Goal: Task Accomplishment & Management: Use online tool/utility

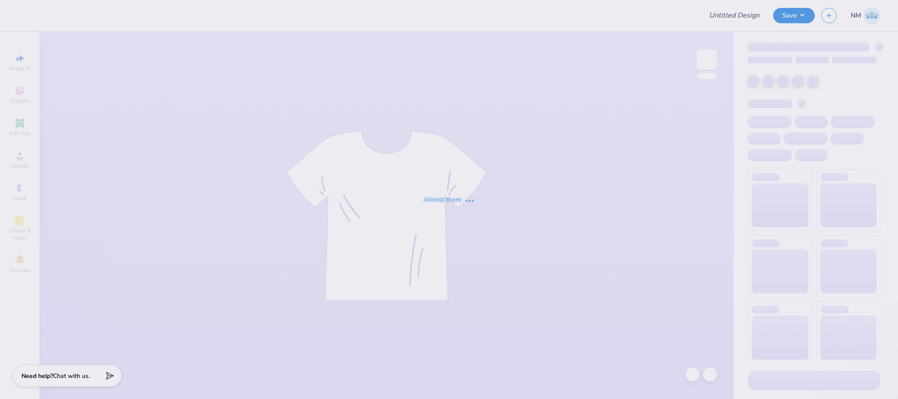
type input "[PERSON_NAME] : [GEOGRAPHIC_DATA] at [GEOGRAPHIC_DATA]"
type input "24"
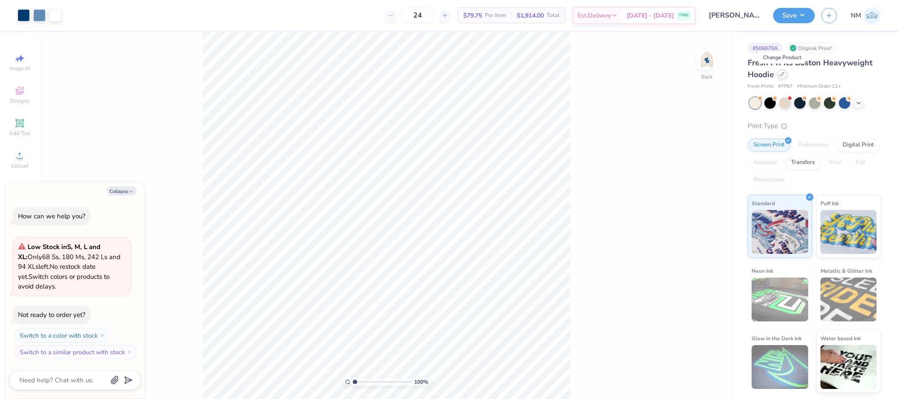
click at [786, 75] on div at bounding box center [782, 74] width 10 height 10
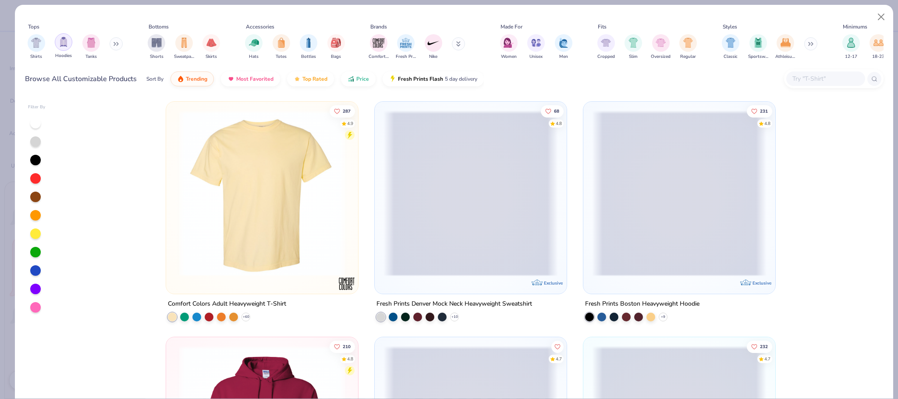
click at [61, 38] on img "filter for Hoodies" at bounding box center [64, 42] width 10 height 10
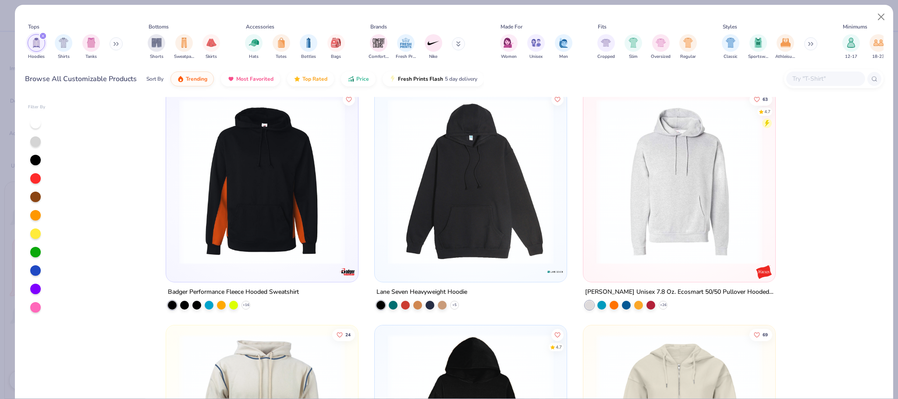
scroll to position [1106, 0]
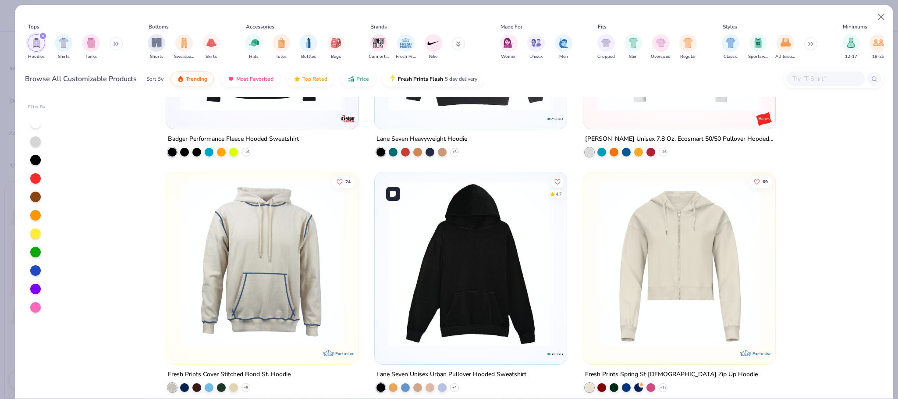
click at [481, 275] on img at bounding box center [470, 264] width 174 height 166
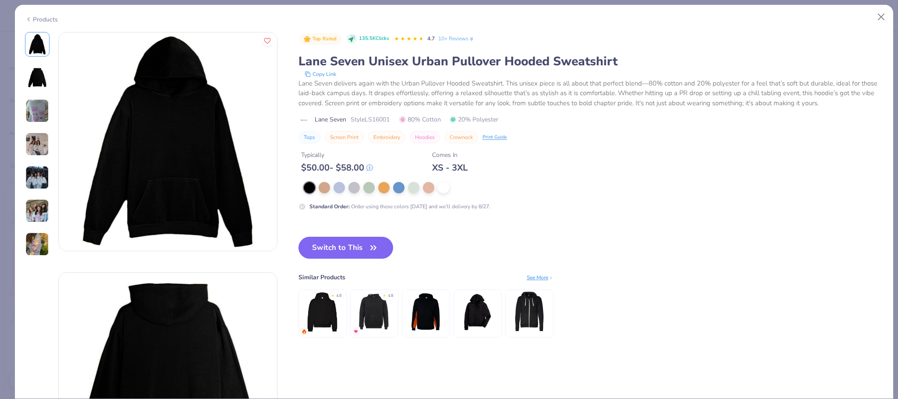
click at [45, 20] on div "Products" at bounding box center [41, 19] width 33 height 9
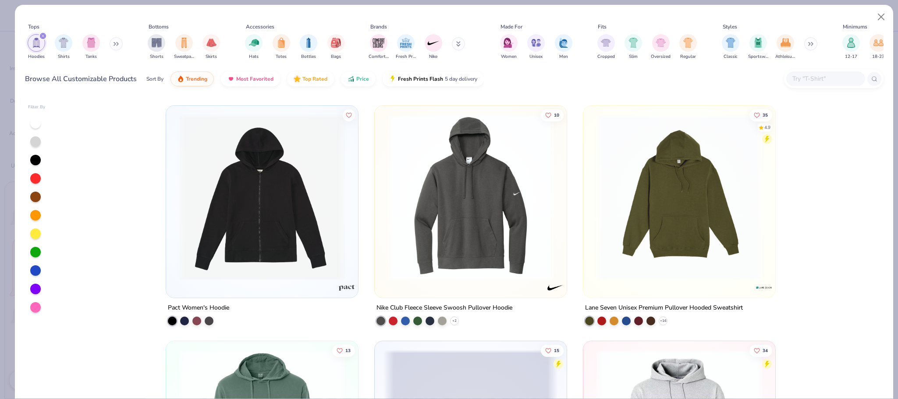
scroll to position [2617, 0]
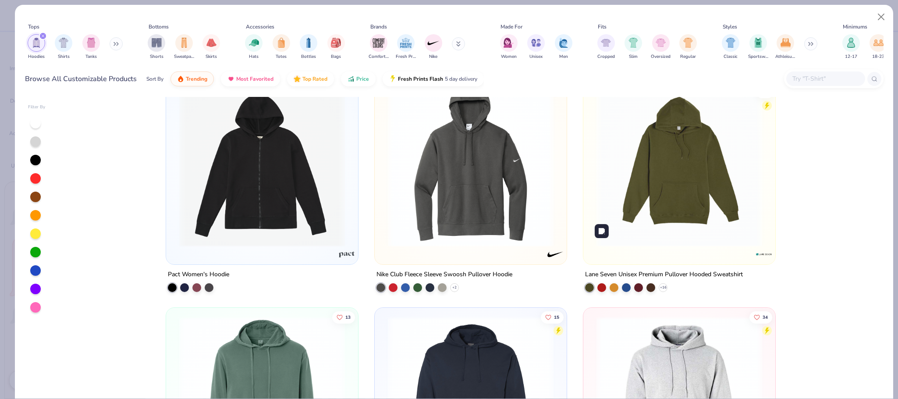
click at [730, 182] on img at bounding box center [679, 164] width 174 height 166
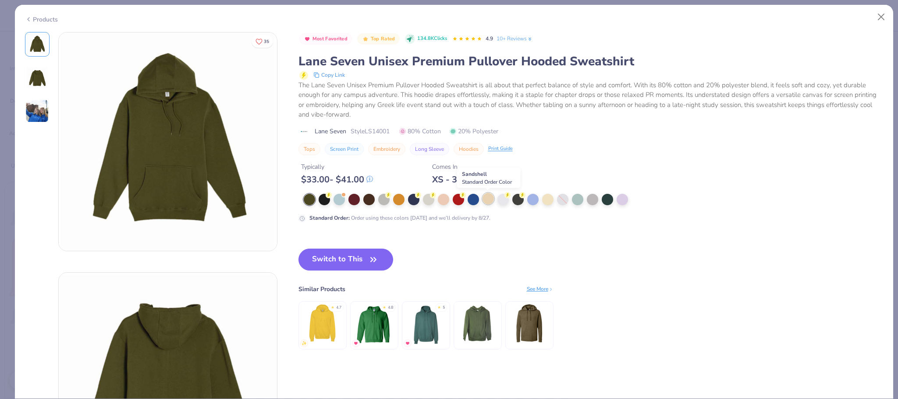
click at [489, 200] on div at bounding box center [487, 198] width 11 height 11
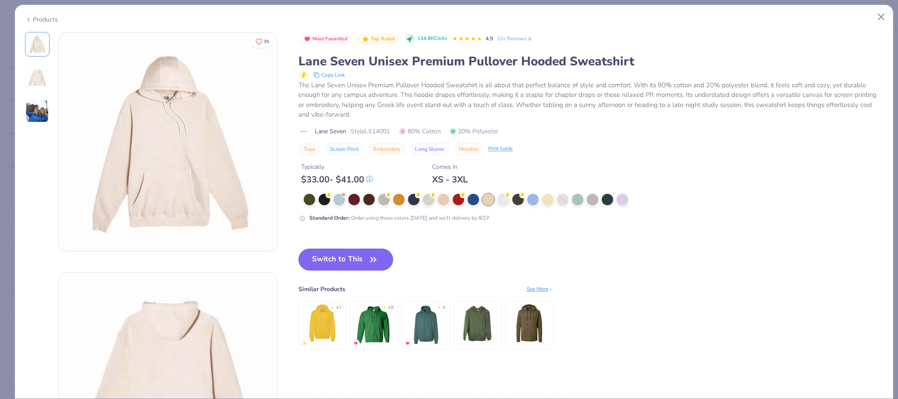
click at [376, 261] on icon "button" at bounding box center [373, 259] width 5 height 4
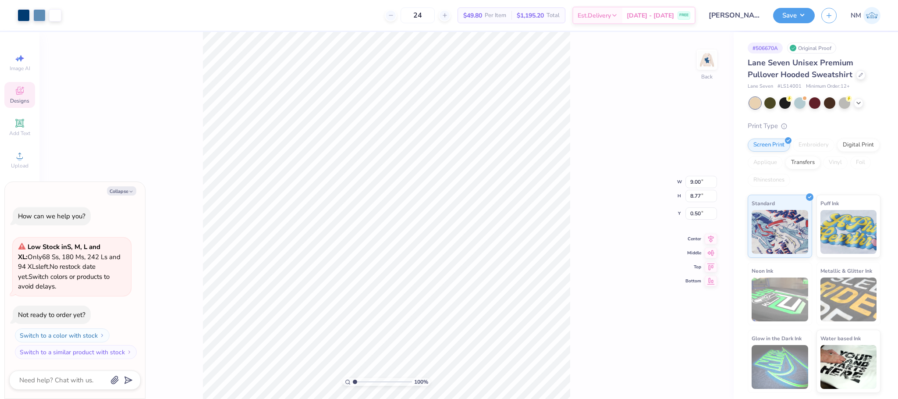
type textarea "x"
type input "7.56"
type input "7.37"
type textarea "x"
type input "3.00"
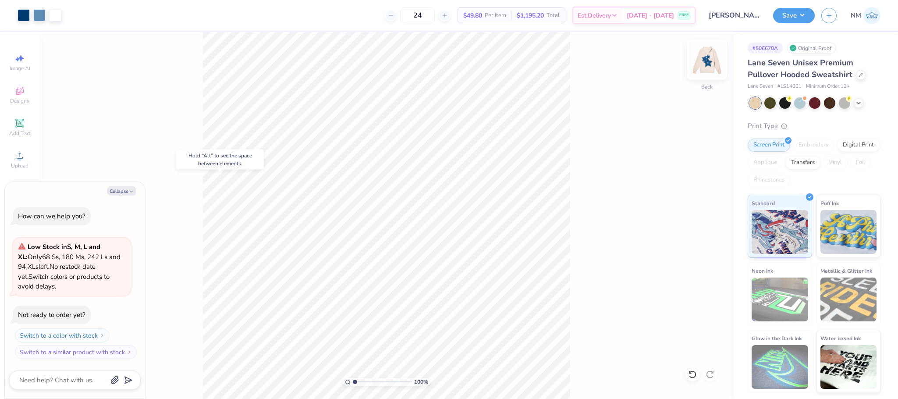
click at [715, 59] on img at bounding box center [706, 59] width 35 height 35
type textarea "x"
type input "6.00"
click at [806, 8] on button "Save" at bounding box center [794, 14] width 42 height 15
type textarea "x"
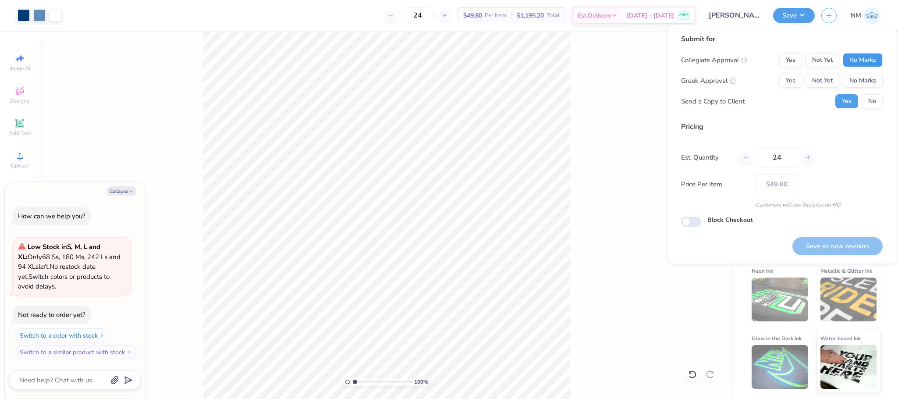
click at [873, 57] on button "No Marks" at bounding box center [862, 60] width 40 height 14
click at [794, 77] on button "Yes" at bounding box center [790, 81] width 23 height 14
click at [788, 154] on input "24" at bounding box center [776, 157] width 42 height 20
type input "2"
type input "0"
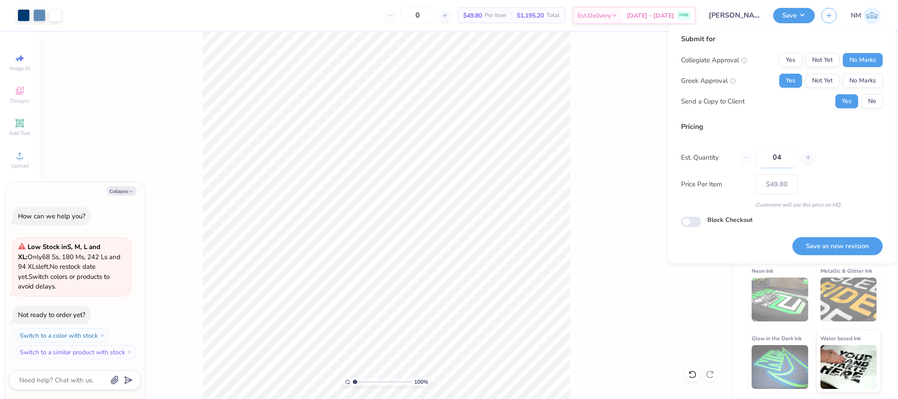
type input "048"
type input "48"
type input "$40.41"
type input "048"
click at [816, 244] on button "Save as new revision" at bounding box center [837, 246] width 90 height 18
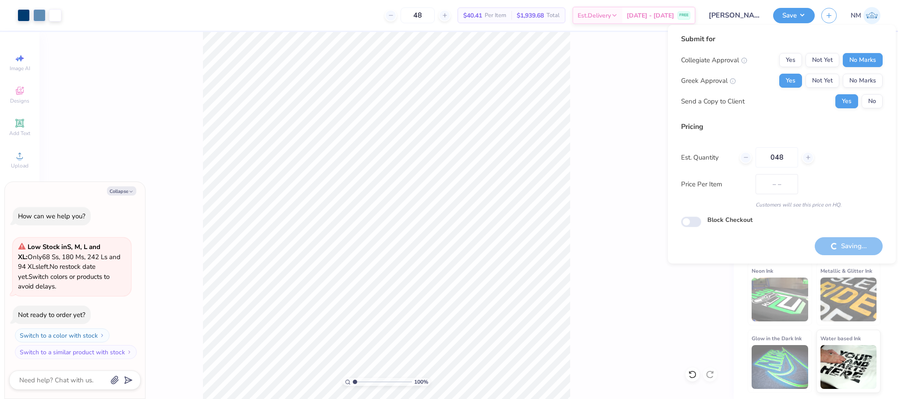
type input "$40.41"
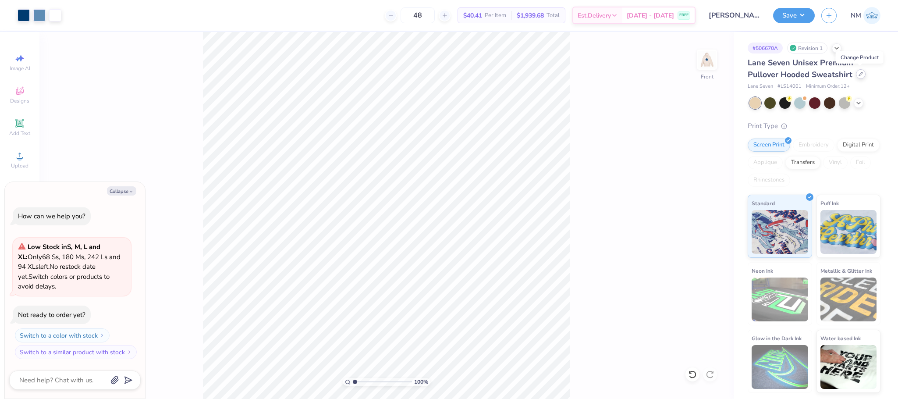
click at [860, 71] on div at bounding box center [860, 74] width 10 height 10
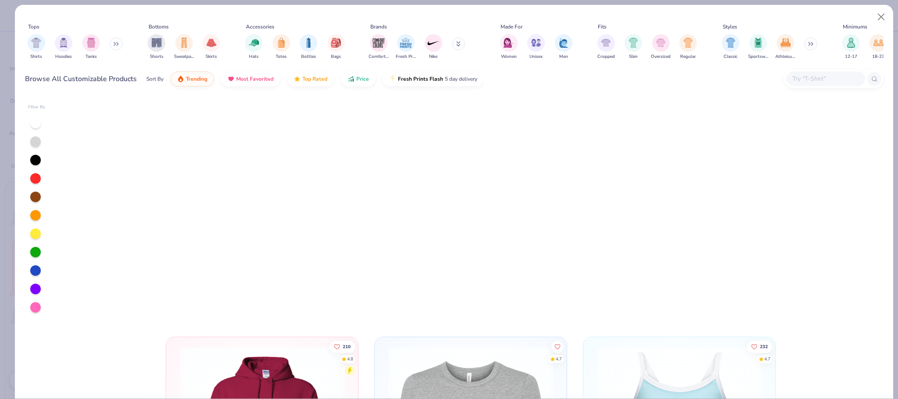
scroll to position [646, 0]
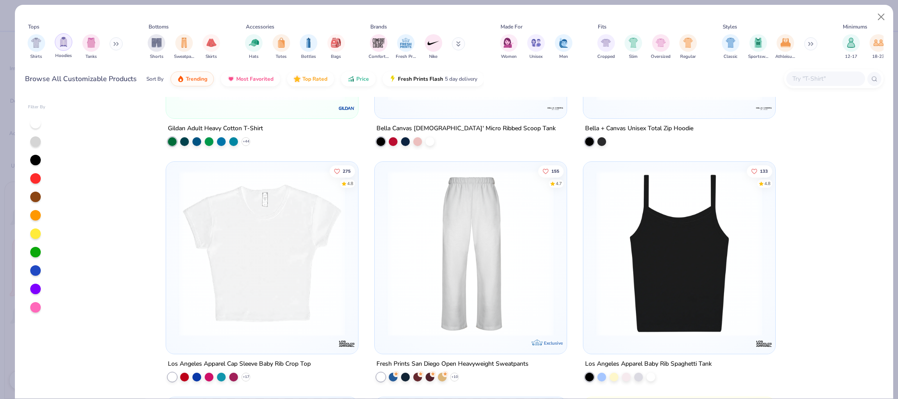
click at [57, 46] on div "filter for Hoodies" at bounding box center [64, 42] width 18 height 18
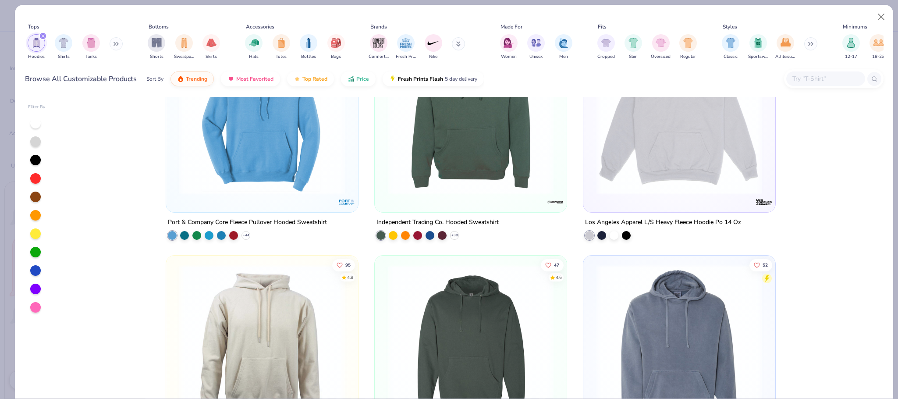
scroll to position [317, 0]
click at [287, 175] on img at bounding box center [262, 111] width 174 height 166
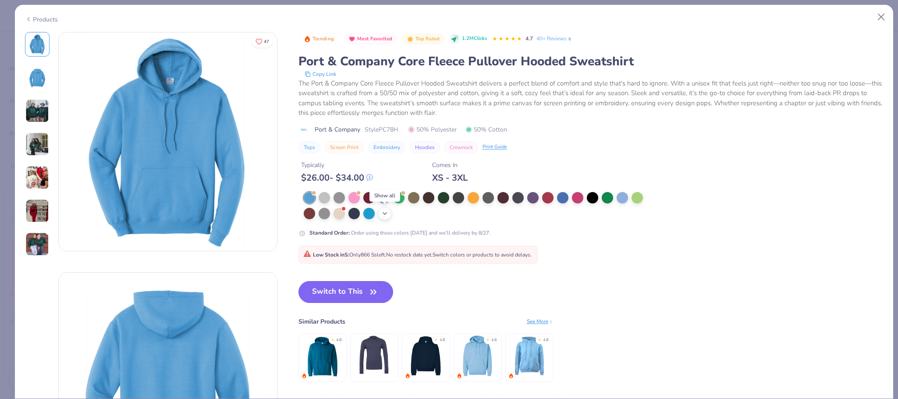
click at [388, 214] on icon at bounding box center [384, 213] width 7 height 7
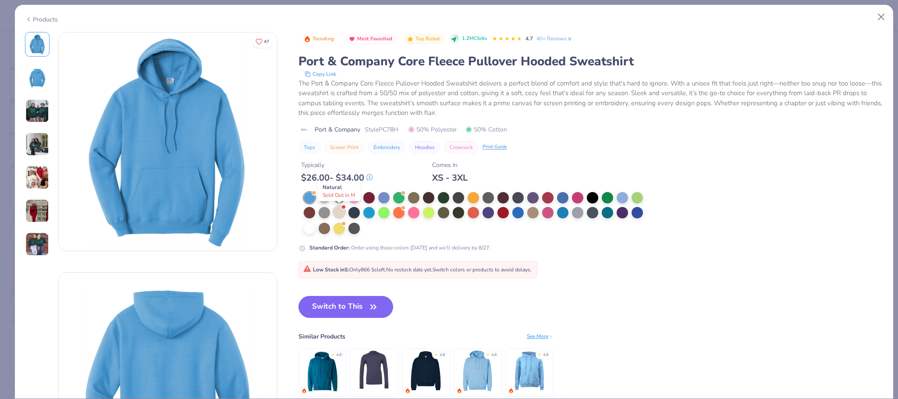
click at [339, 215] on div at bounding box center [338, 211] width 11 height 11
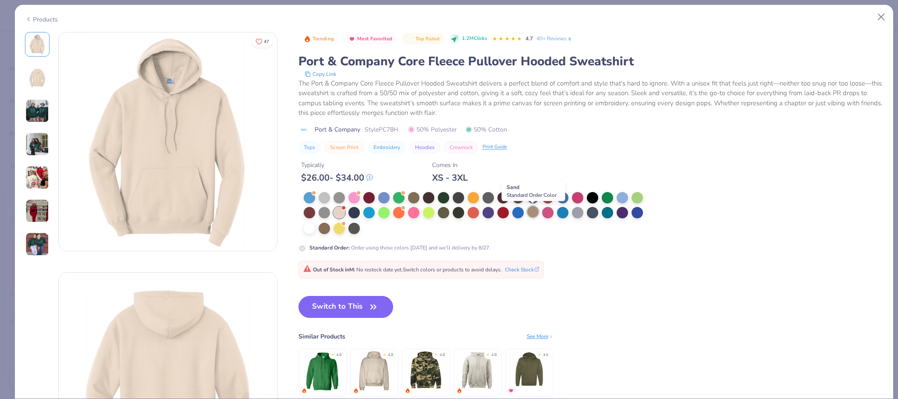
click at [532, 212] on div at bounding box center [532, 211] width 11 height 11
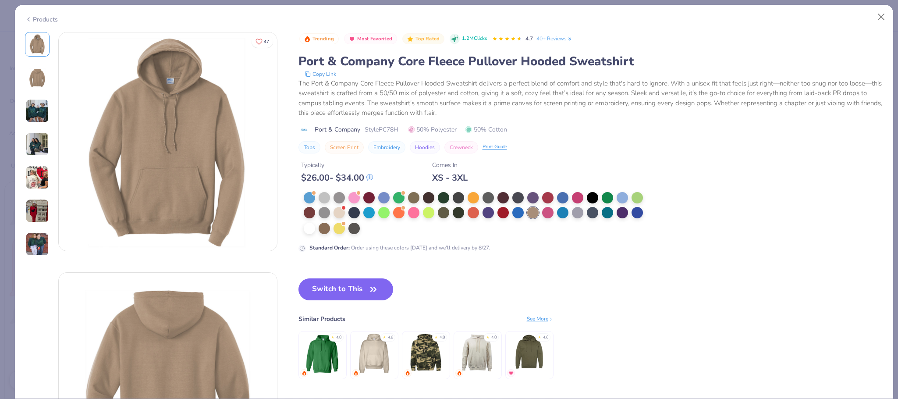
click at [50, 16] on div "Products" at bounding box center [41, 19] width 33 height 9
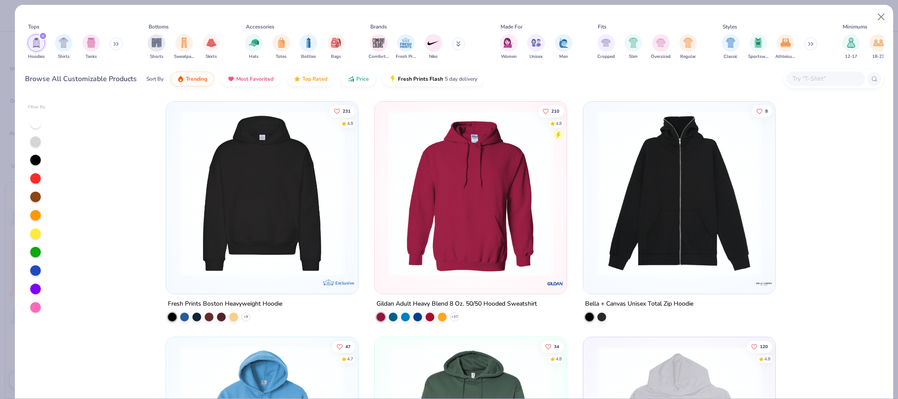
click at [488, 160] on img at bounding box center [470, 193] width 174 height 166
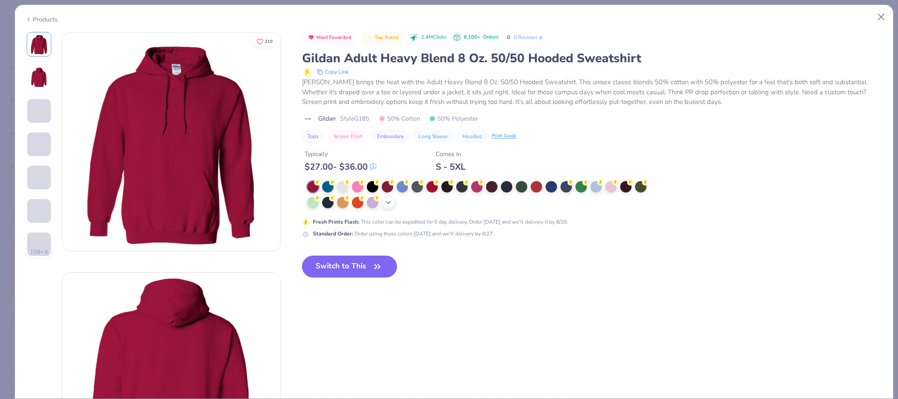
click at [387, 204] on icon at bounding box center [388, 202] width 7 height 7
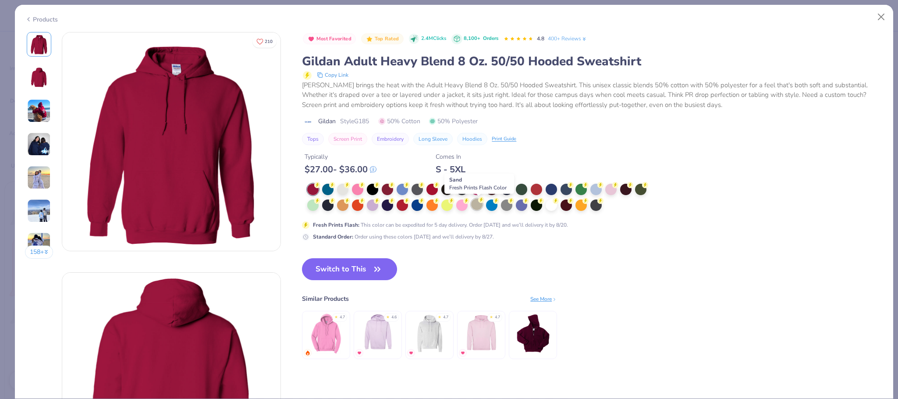
click at [476, 205] on div at bounding box center [476, 203] width 11 height 11
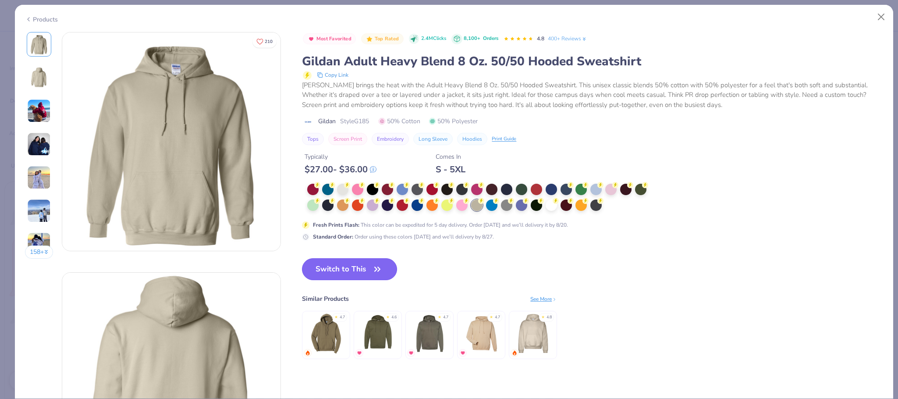
click at [372, 271] on span "button" at bounding box center [377, 269] width 12 height 12
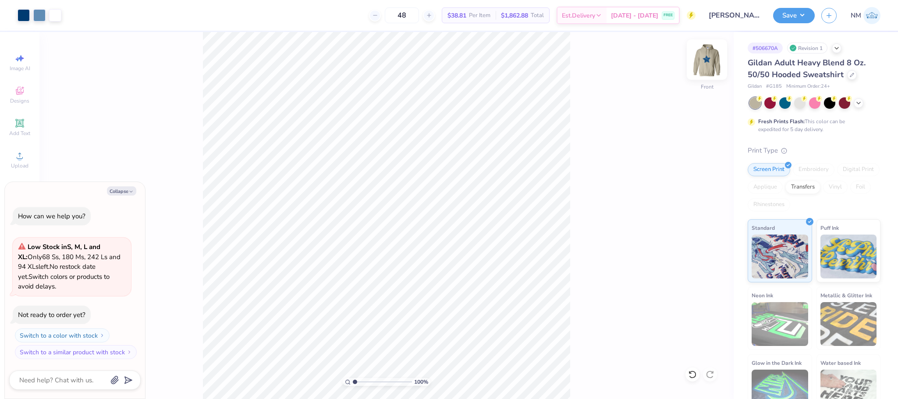
click at [713, 62] on img at bounding box center [706, 59] width 35 height 35
type textarea "x"
type input "3.00"
click at [798, 9] on button "Save" at bounding box center [794, 14] width 42 height 15
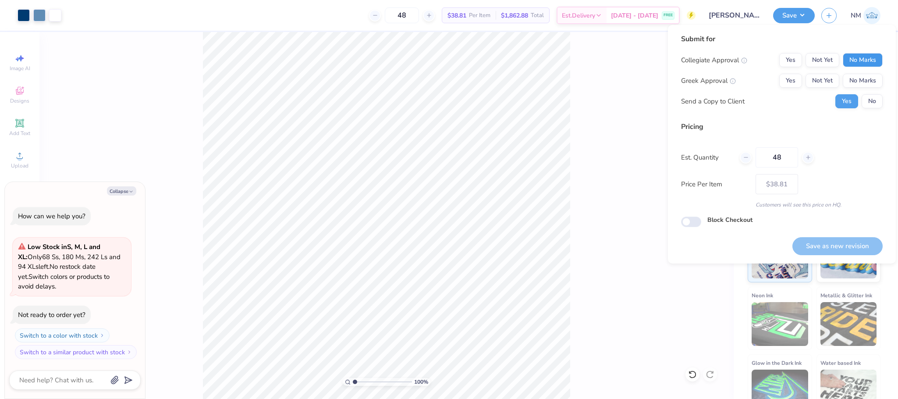
click at [857, 53] on button "No Marks" at bounding box center [862, 60] width 40 height 14
click at [786, 84] on button "Yes" at bounding box center [790, 81] width 23 height 14
click at [873, 98] on button "No" at bounding box center [871, 101] width 21 height 14
type textarea "x"
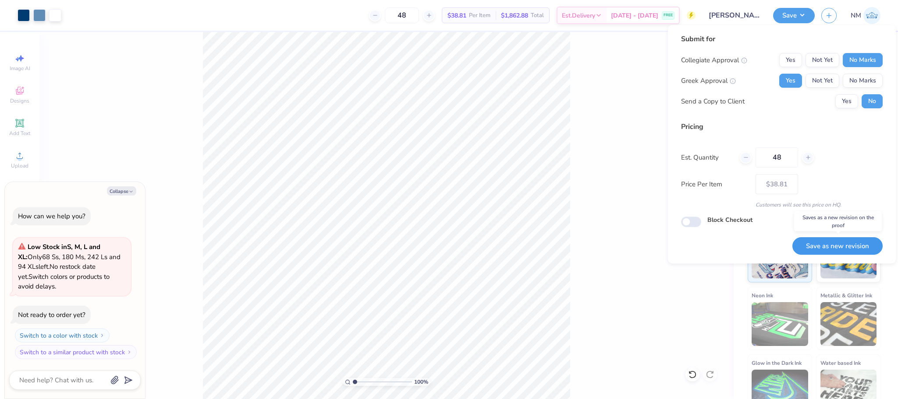
click at [831, 248] on button "Save as new revision" at bounding box center [837, 246] width 90 height 18
type input "$38.81"
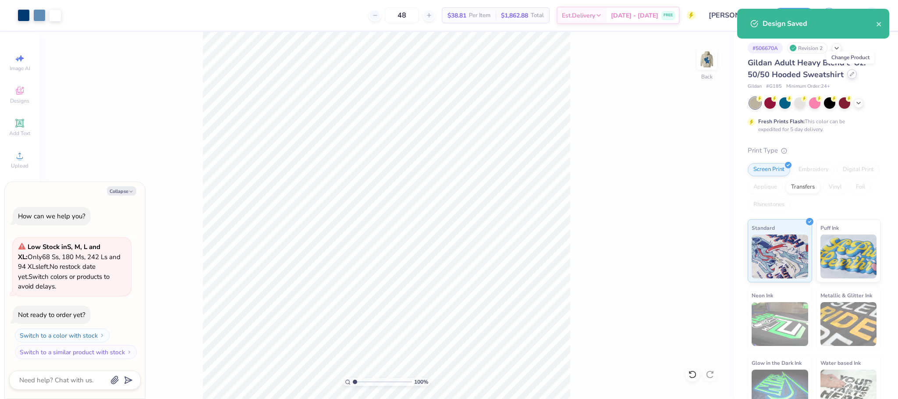
click at [849, 74] on icon at bounding box center [851, 74] width 4 height 4
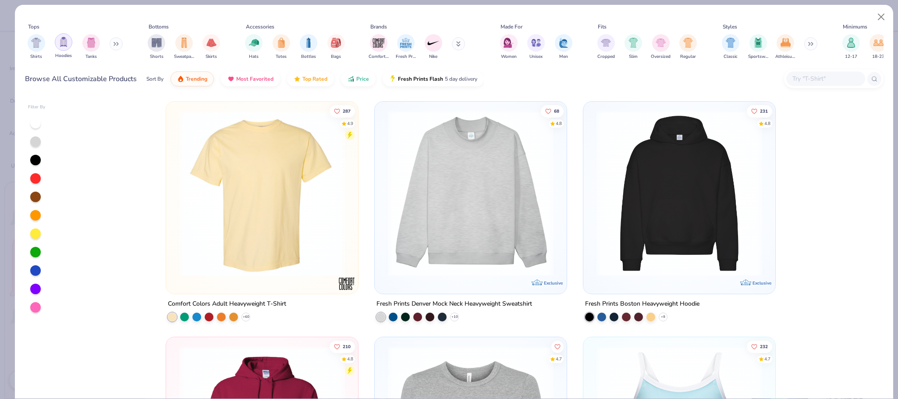
click at [66, 39] on img "filter for Hoodies" at bounding box center [64, 42] width 10 height 10
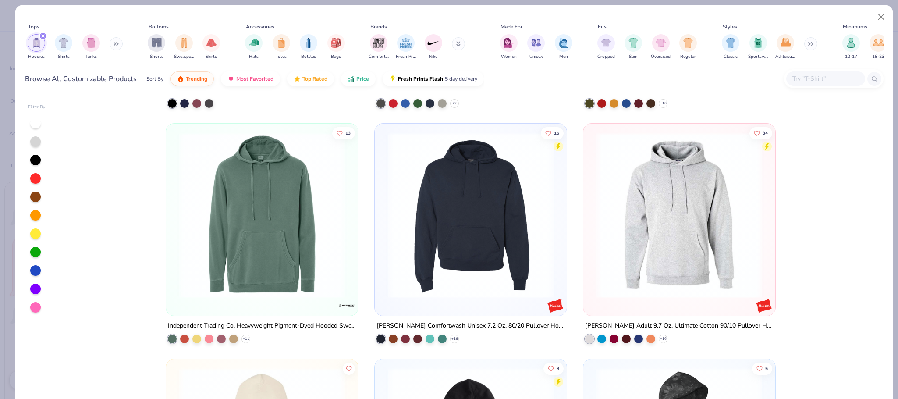
scroll to position [2803, 0]
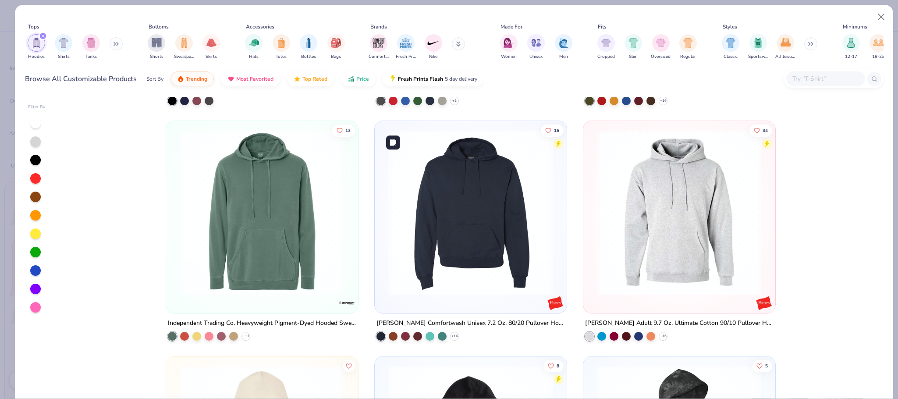
click at [441, 246] on img at bounding box center [470, 213] width 174 height 166
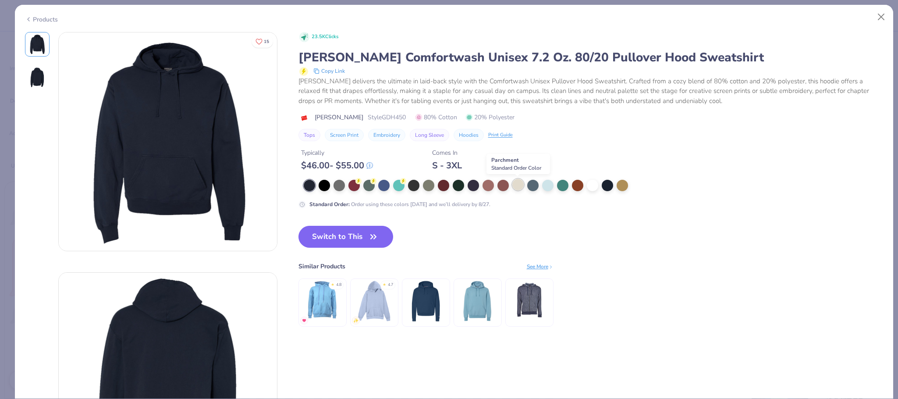
click at [513, 189] on div at bounding box center [517, 184] width 11 height 11
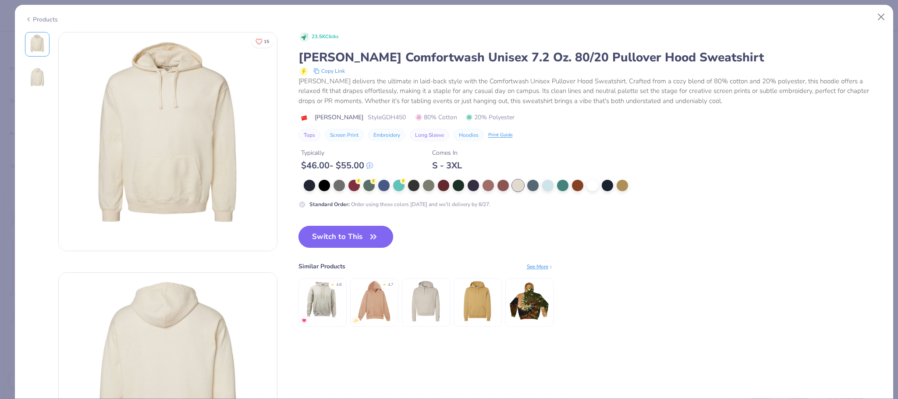
click at [358, 238] on button "Switch to This" at bounding box center [345, 237] width 95 height 22
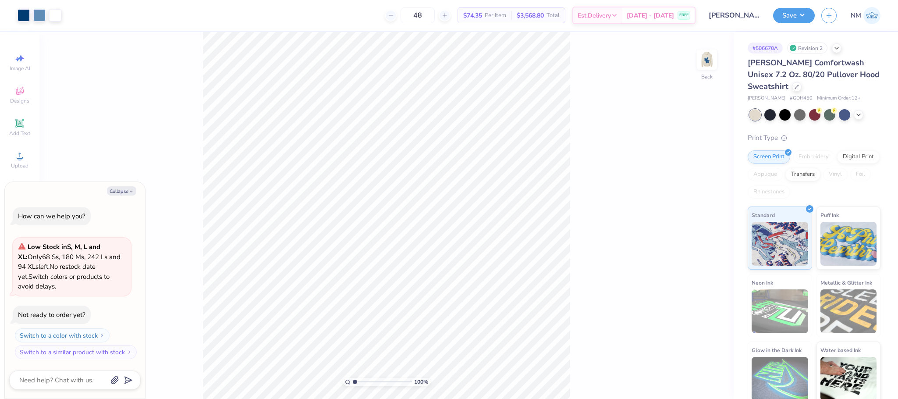
click at [790, 88] on div "[PERSON_NAME] Comfortwash Unisex 7.2 Oz. 80/20 Pullover Hood Sweatshirt" at bounding box center [813, 74] width 133 height 35
click at [792, 87] on div at bounding box center [797, 86] width 10 height 10
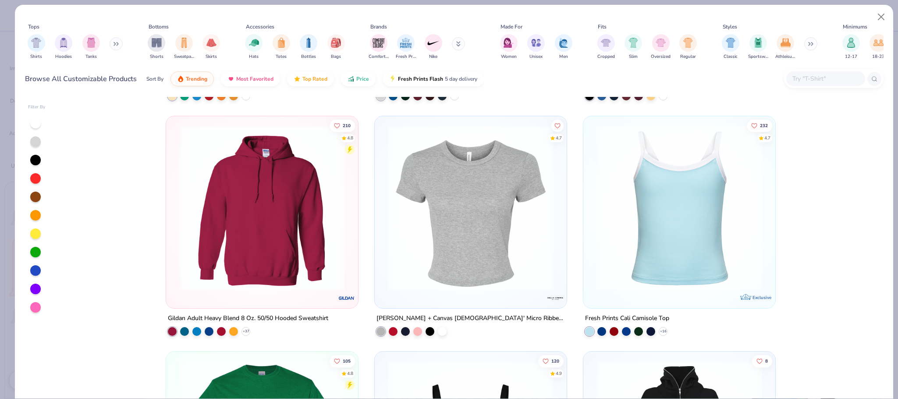
scroll to position [307, 0]
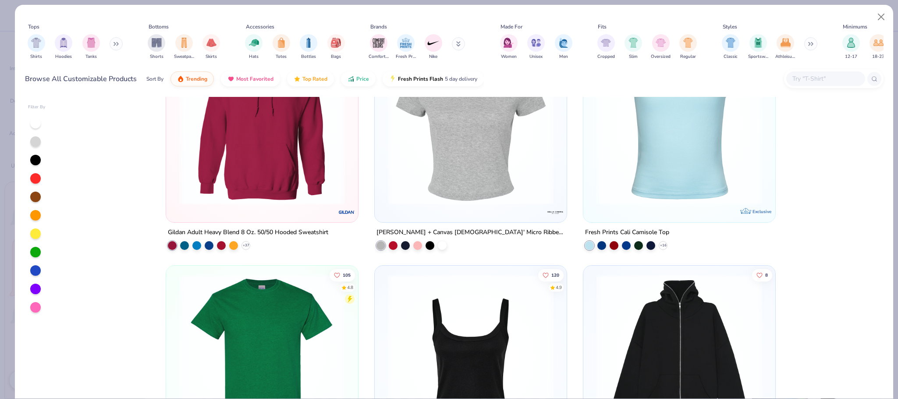
click at [114, 43] on button at bounding box center [116, 43] width 13 height 13
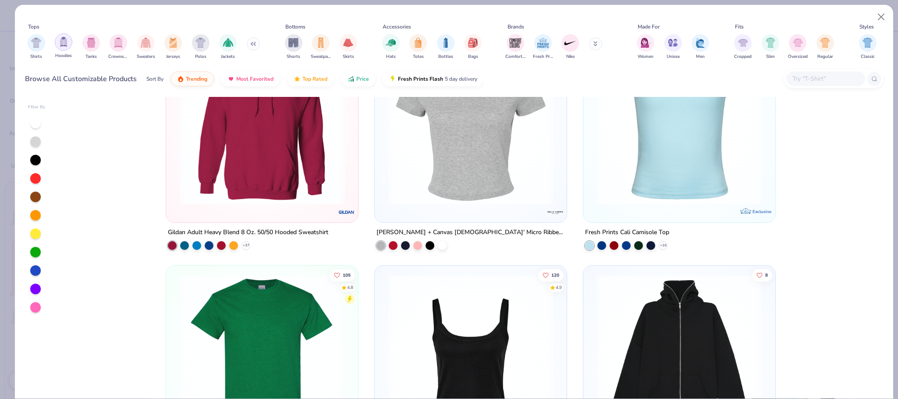
click at [59, 41] on img "filter for Hoodies" at bounding box center [64, 42] width 10 height 10
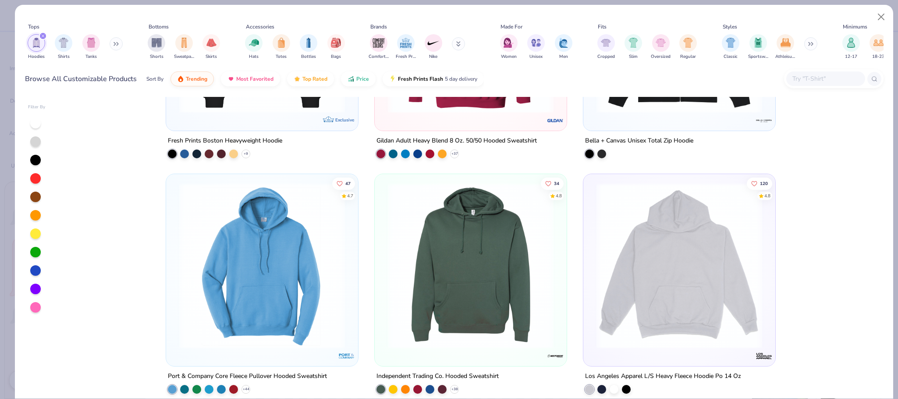
scroll to position [197, 0]
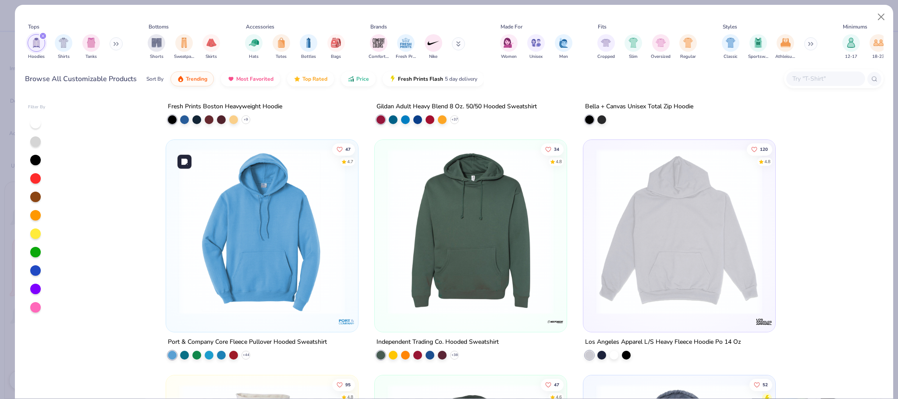
click at [301, 216] on img at bounding box center [262, 231] width 174 height 166
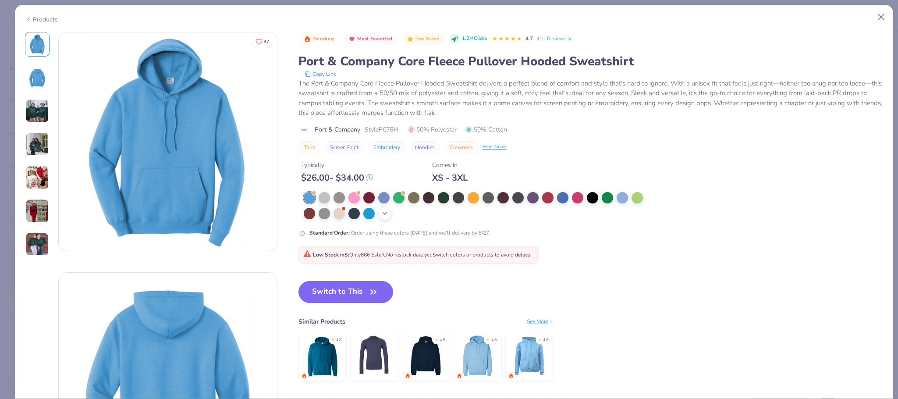
click at [385, 212] on icon at bounding box center [384, 213] width 7 height 7
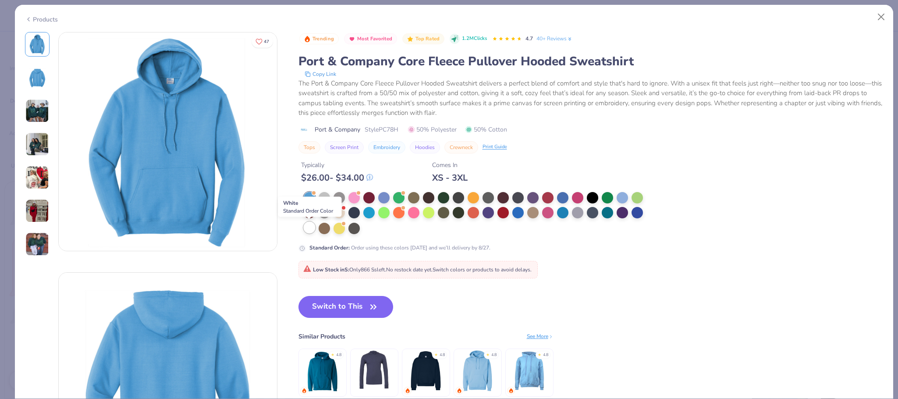
click at [309, 233] on div at bounding box center [309, 227] width 11 height 11
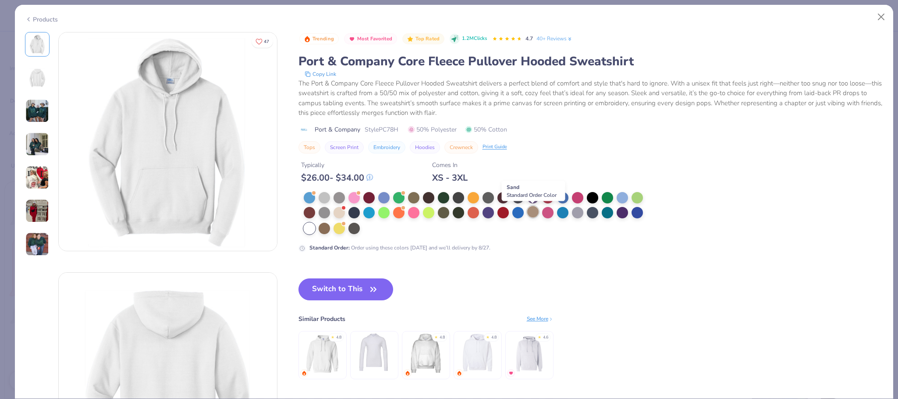
click at [533, 206] on div at bounding box center [532, 211] width 11 height 11
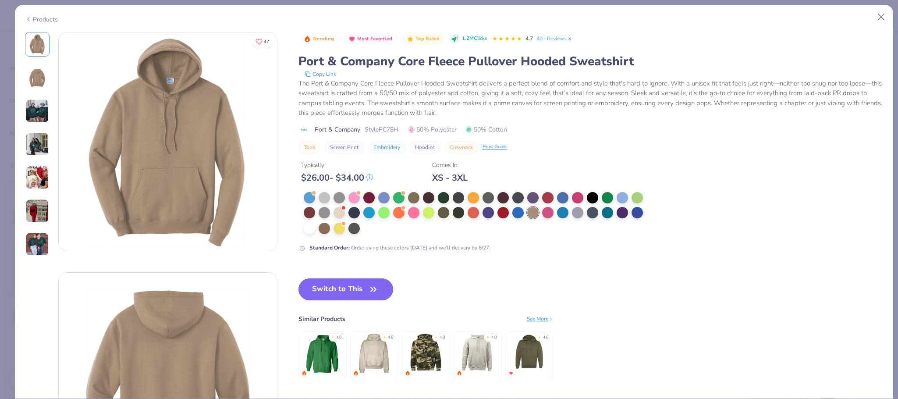
click at [348, 287] on button "Switch to This" at bounding box center [345, 289] width 95 height 22
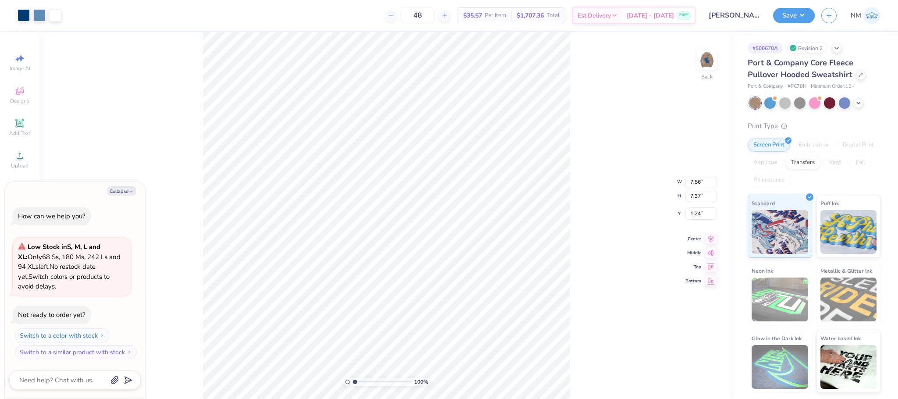
type textarea "x"
type input "3.00"
click at [702, 60] on img at bounding box center [706, 59] width 35 height 35
click at [785, 10] on button "Save" at bounding box center [794, 14] width 42 height 15
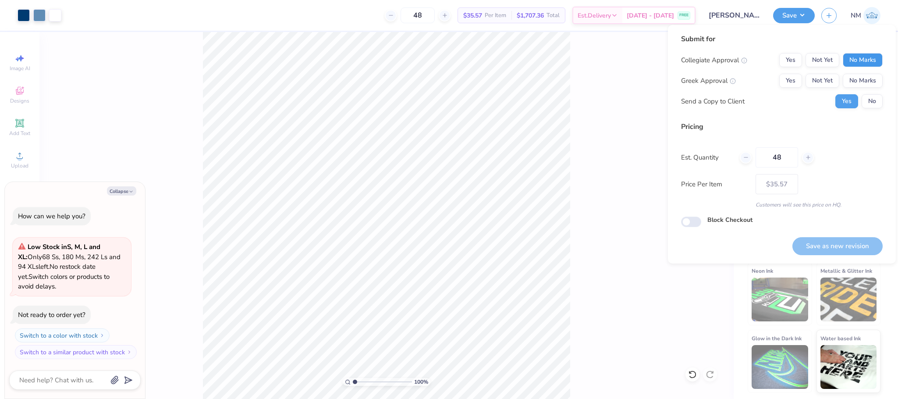
click at [866, 59] on button "No Marks" at bounding box center [862, 60] width 40 height 14
click at [791, 81] on button "Yes" at bounding box center [790, 81] width 23 height 14
click at [880, 100] on button "No" at bounding box center [871, 101] width 21 height 14
type textarea "x"
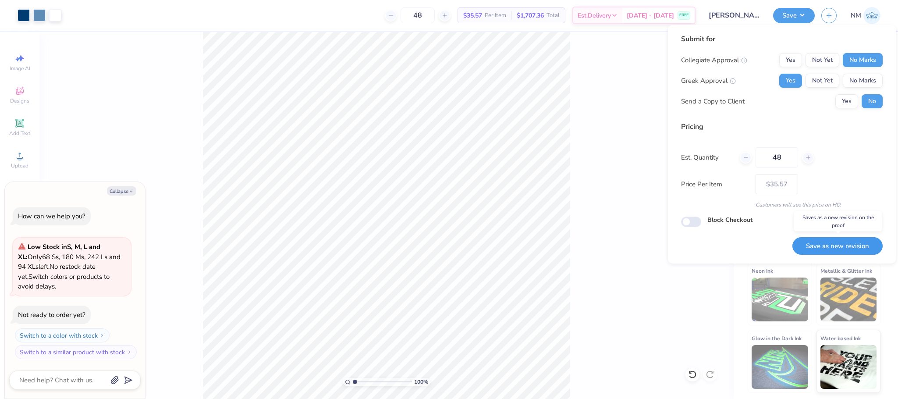
click at [831, 248] on button "Save as new revision" at bounding box center [837, 246] width 90 height 18
type input "$35.57"
type textarea "x"
